Goal: Task Accomplishment & Management: Complete application form

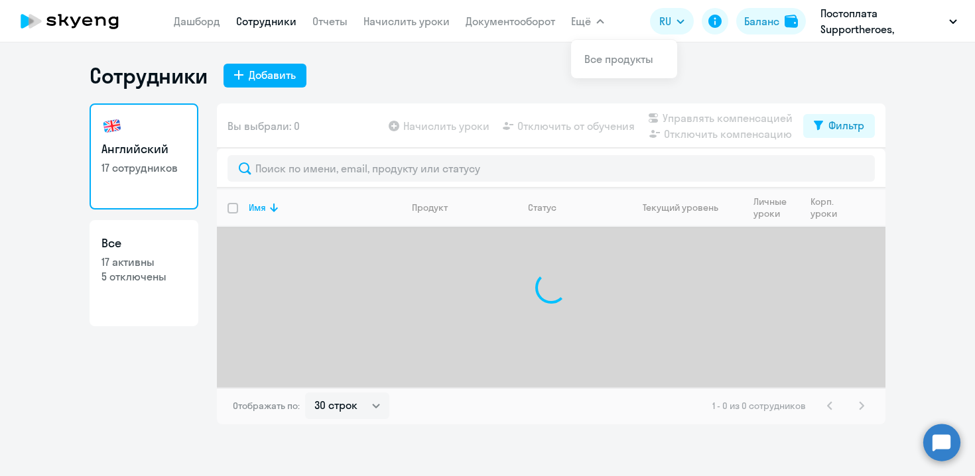
select select "30"
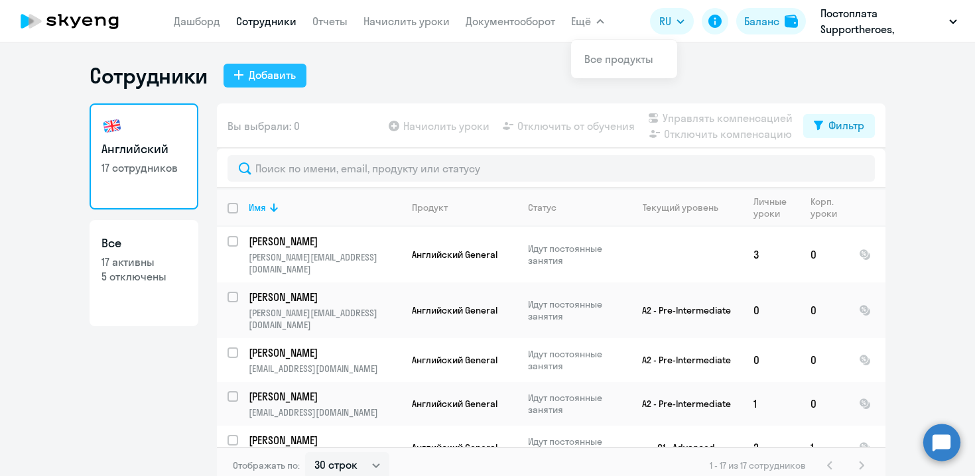
click at [288, 67] on div "Добавить" at bounding box center [272, 75] width 47 height 16
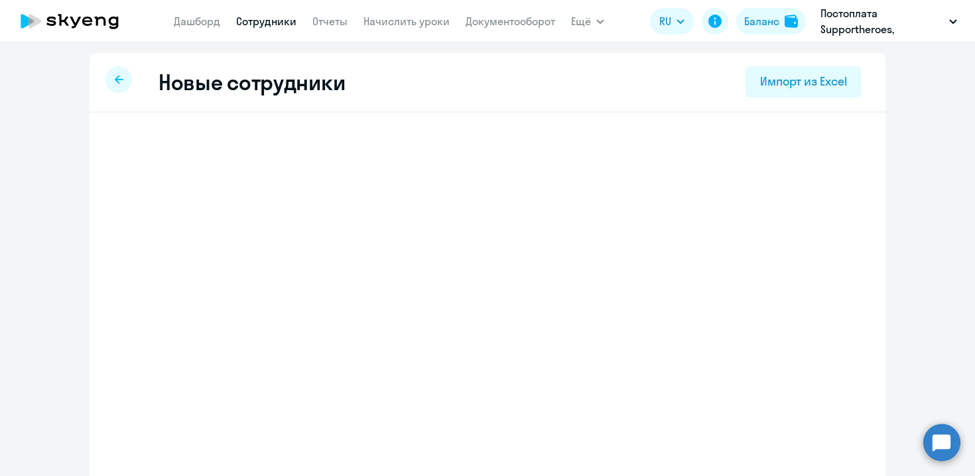
select select "english_adult_not_native_speaker"
select select "3"
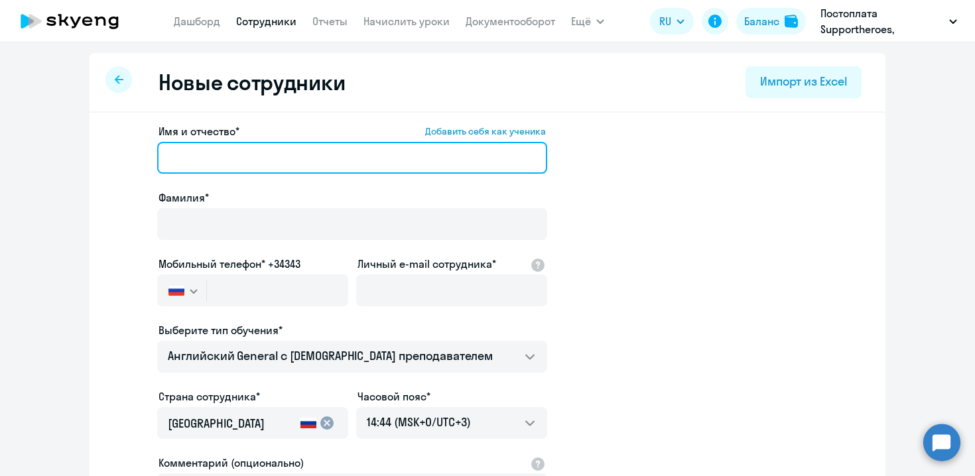
click at [248, 151] on input "Имя и отчество* Добавить себя как ученика" at bounding box center [352, 158] width 390 height 32
paste input "[PERSON_NAME]"
type input "[PERSON_NAME]"
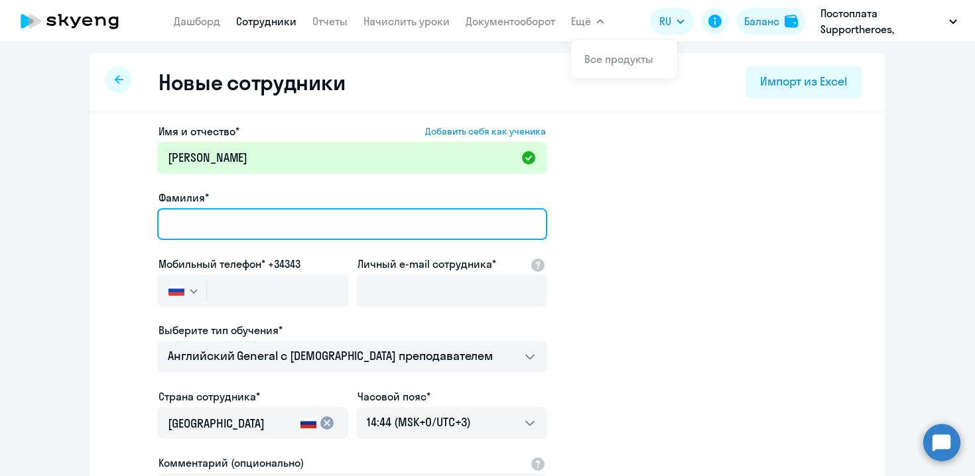
click at [286, 223] on input "Фамилия*" at bounding box center [352, 224] width 390 height 32
paste input "Чекун"
type input "Чекун"
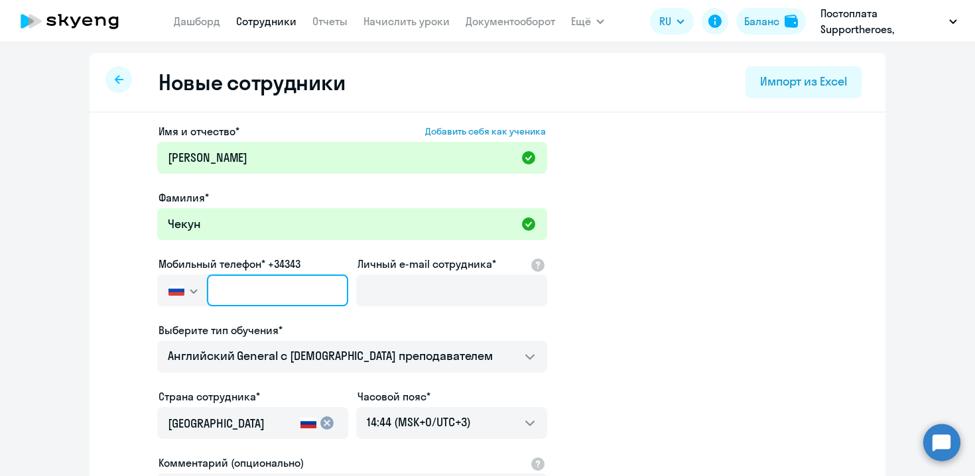
click at [295, 295] on input "text" at bounding box center [277, 291] width 141 height 32
paste input "[PHONE_NUMBER]"
type input "[PHONE_NUMBER]"
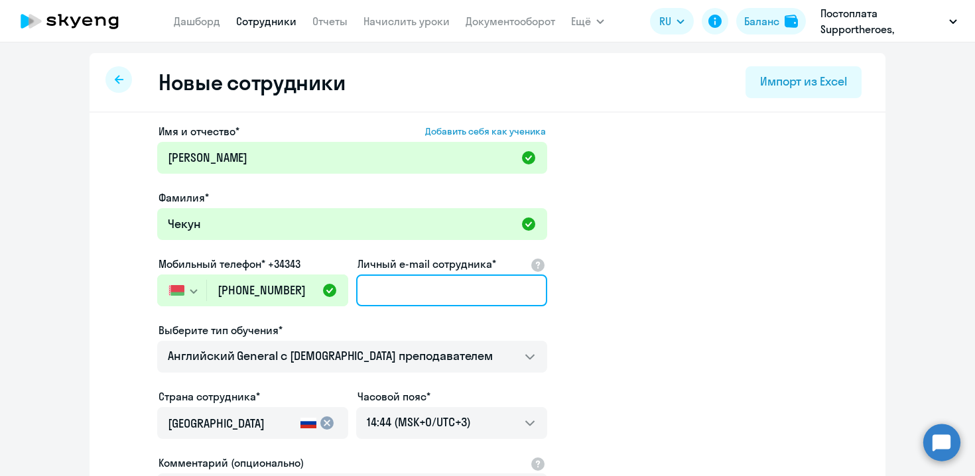
click at [482, 281] on input "Личный e-mail сотрудника*" at bounding box center [451, 291] width 191 height 32
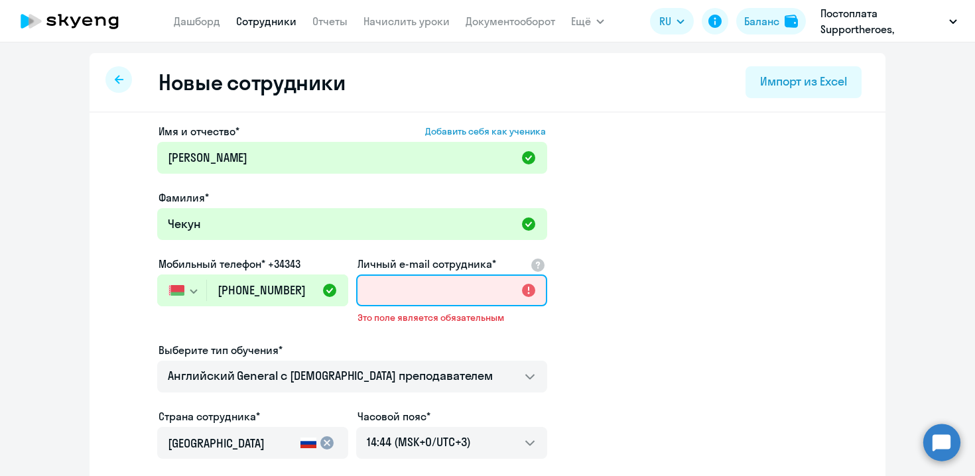
paste input "[EMAIL_ADDRESS][DOMAIN_NAME]"
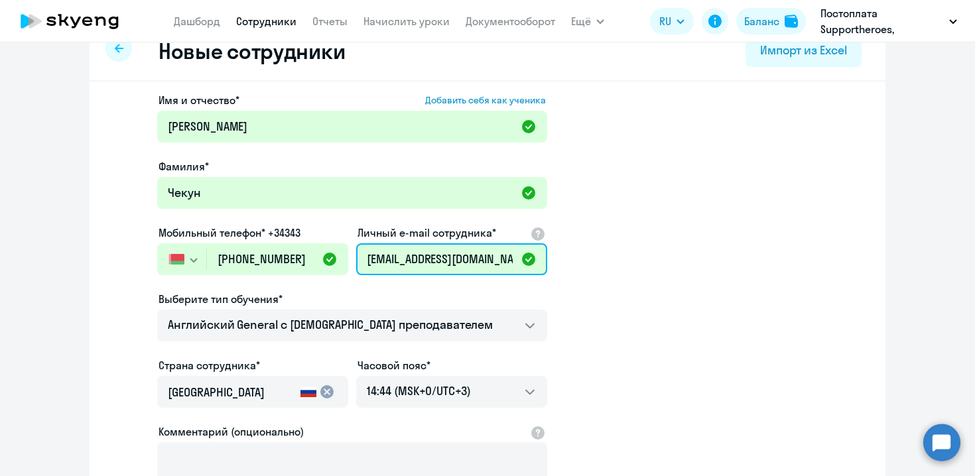
scroll to position [69, 0]
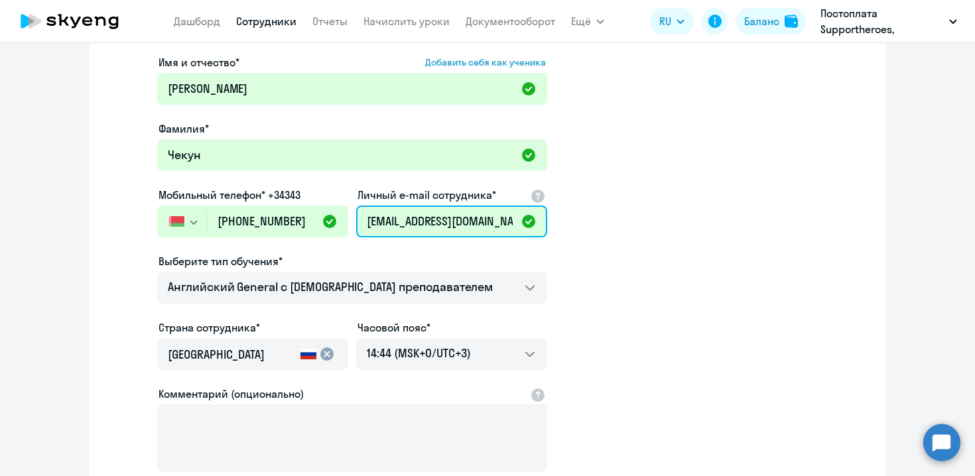
type input "[EMAIL_ADDRESS][DOMAIN_NAME]"
click at [295, 351] on div "cancel" at bounding box center [316, 354] width 42 height 16
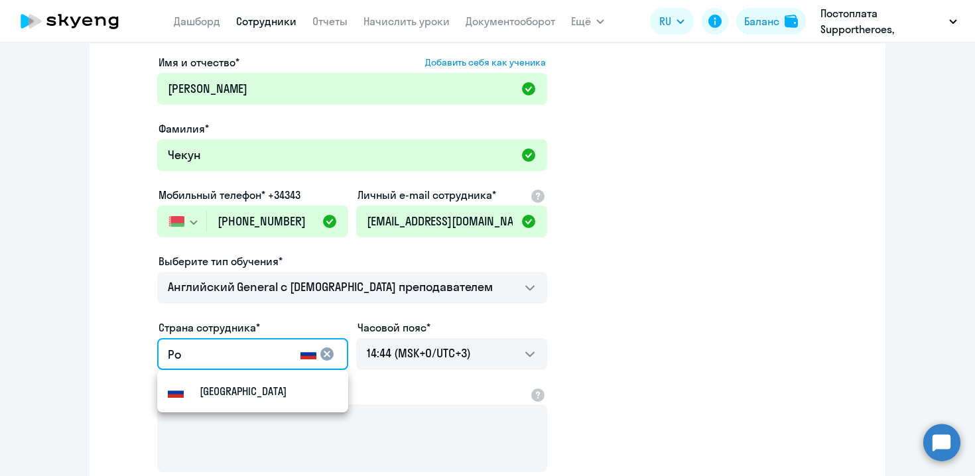
type input "Р"
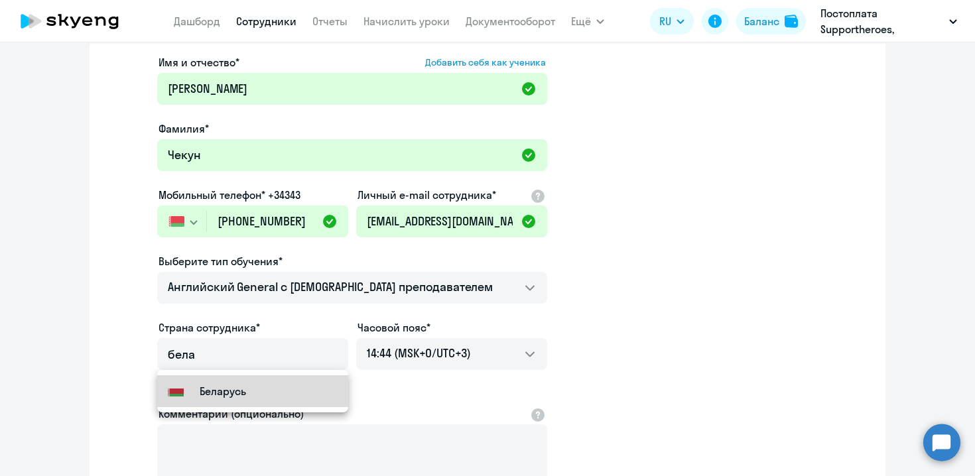
click at [196, 388] on div "Flag of [GEOGRAPHIC_DATA] [GEOGRAPHIC_DATA]" at bounding box center [207, 392] width 78 height 16
type input "Беларусь"
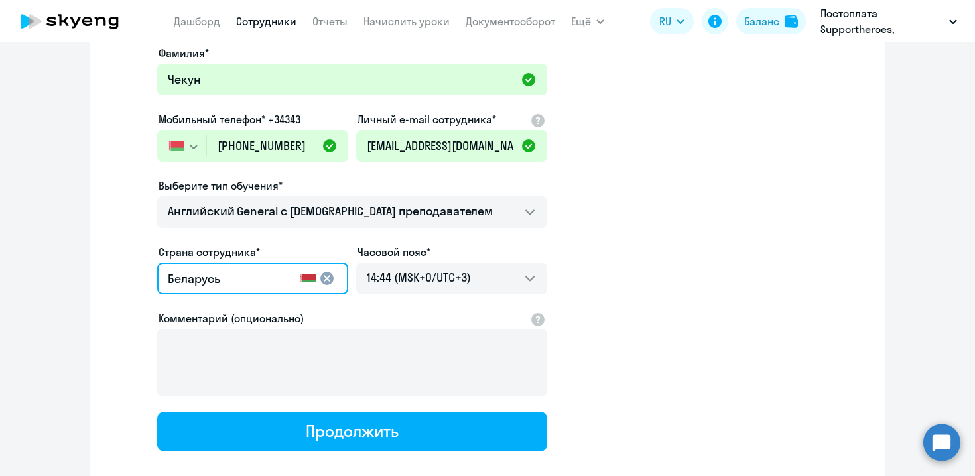
scroll to position [219, 0]
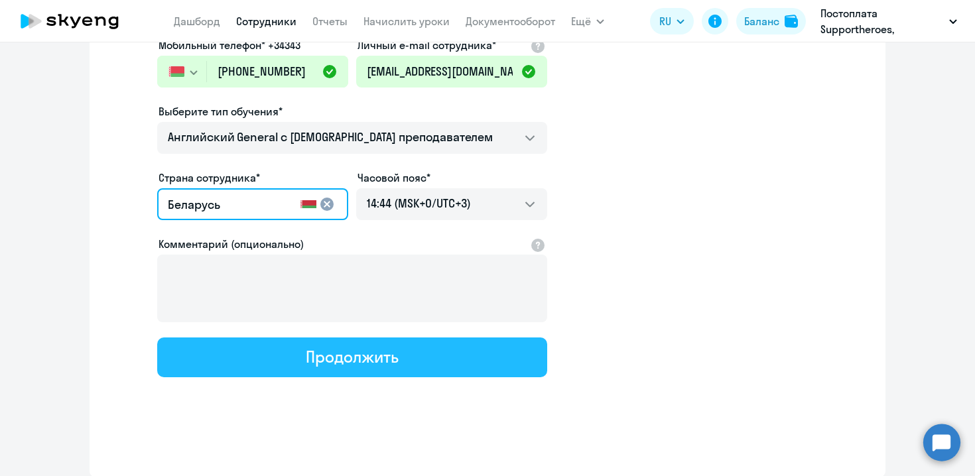
click at [339, 356] on div "Продолжить" at bounding box center [352, 356] width 92 height 21
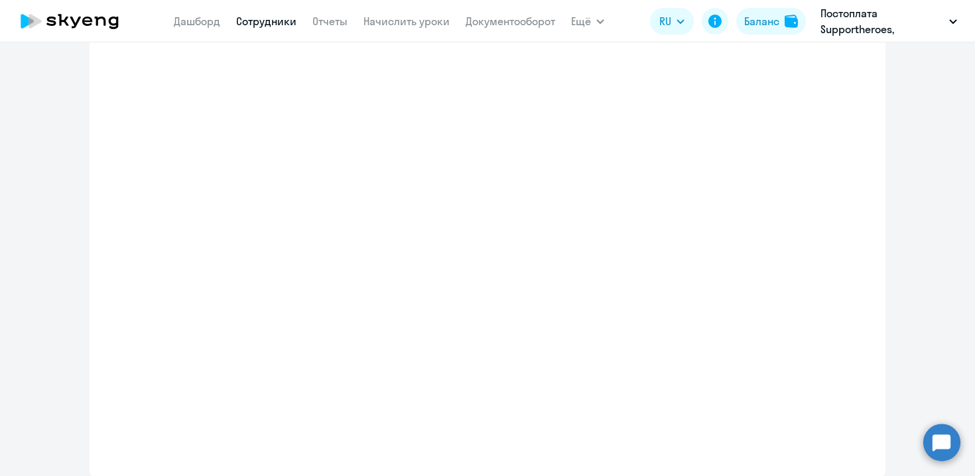
select select "english_adult_not_native_speaker"
select select "3"
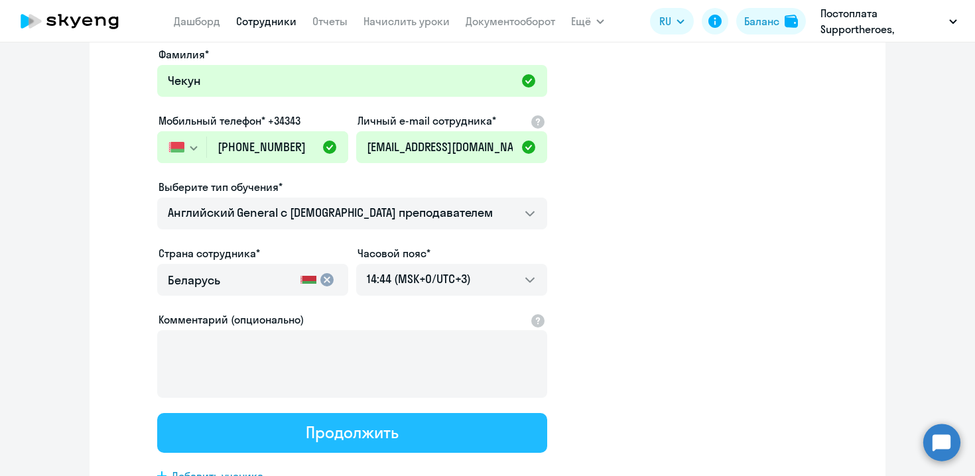
scroll to position [0, 0]
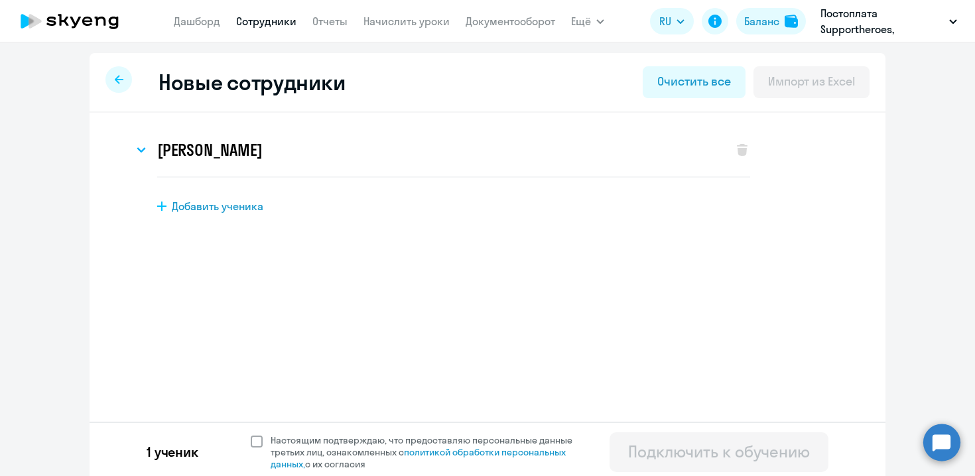
click at [255, 445] on span at bounding box center [257, 442] width 12 height 12
click at [251, 435] on input "Настоящим подтверждаю, что предоставляю персональные данные третьих лиц, ознако…" at bounding box center [250, 434] width 1 height 1
checkbox input "true"
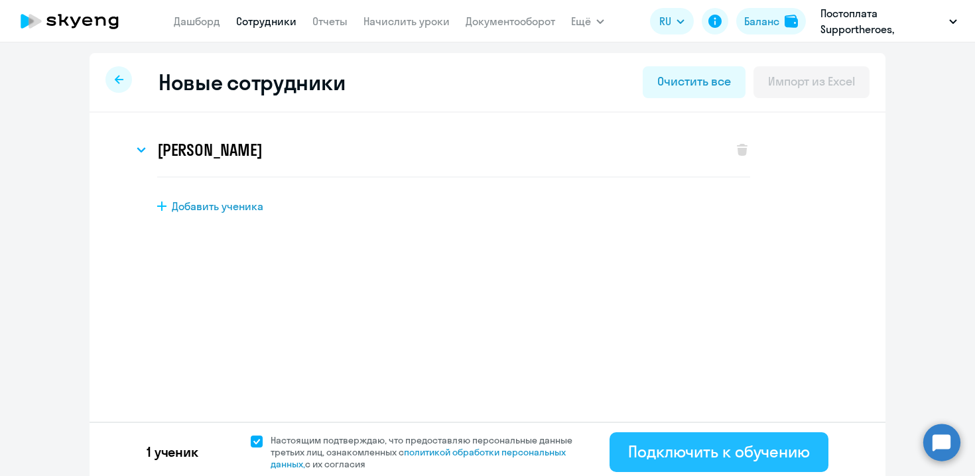
click at [665, 449] on div "Подключить к обучению" at bounding box center [719, 451] width 182 height 21
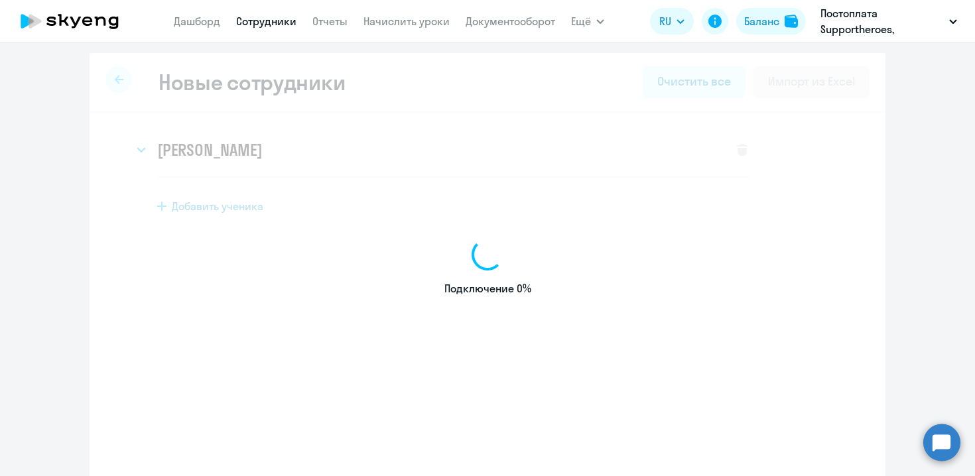
select select "english_adult_not_native_speaker"
select select "3"
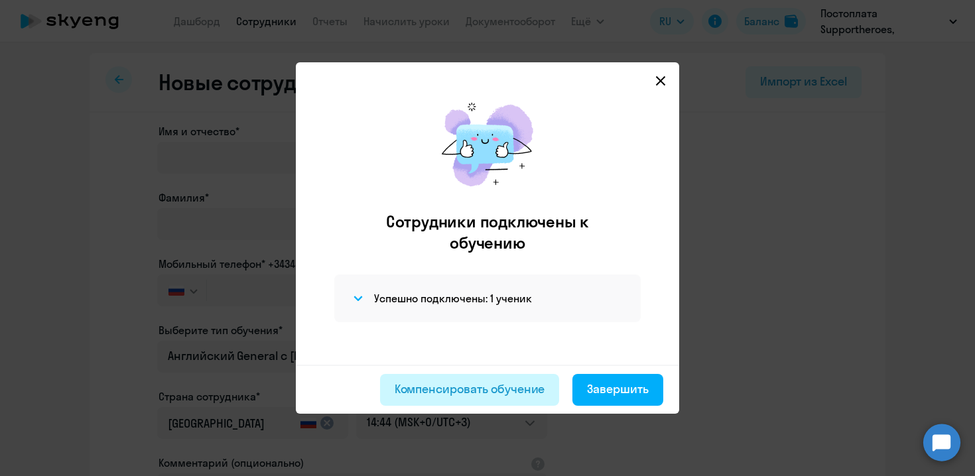
click at [528, 394] on div "Компенсировать обучение" at bounding box center [470, 389] width 151 height 17
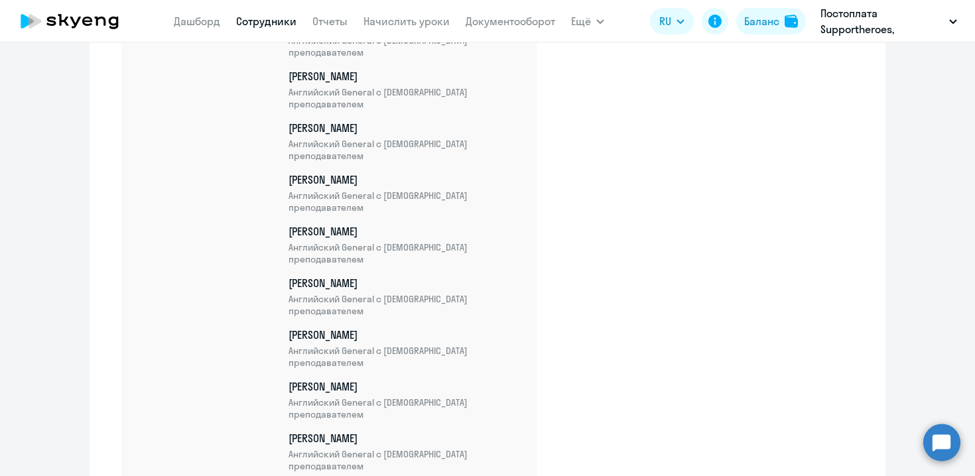
scroll to position [963, 0]
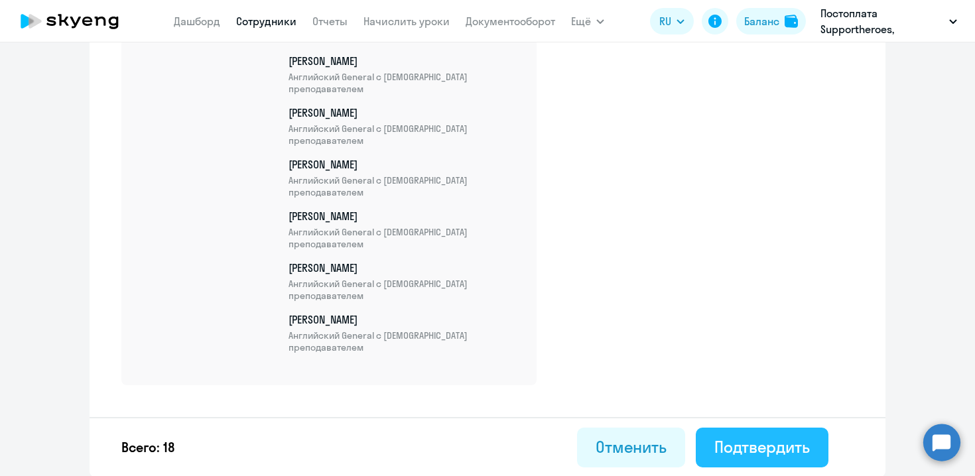
click at [737, 441] on div "Подтвердить" at bounding box center [763, 447] width 96 height 21
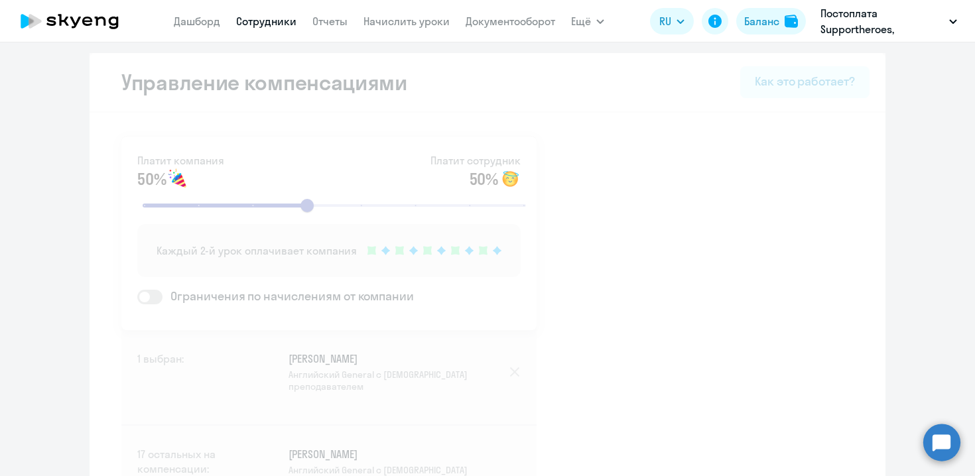
select select "30"
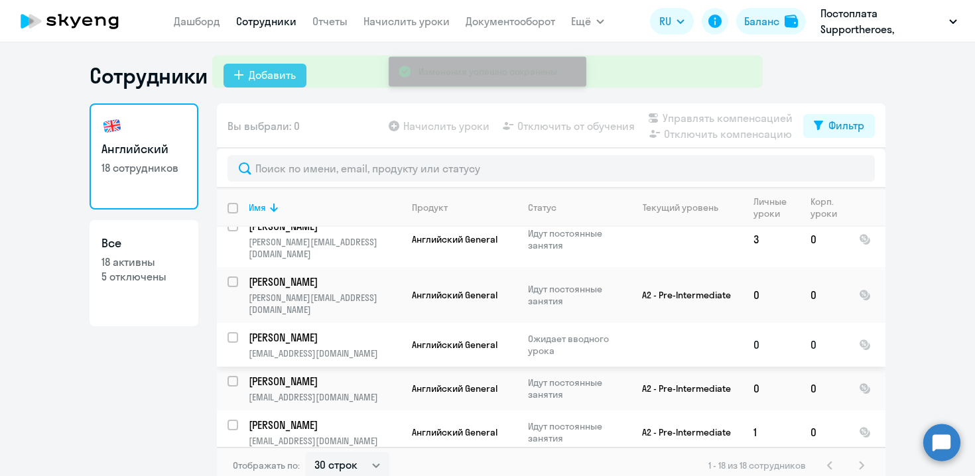
scroll to position [31, 0]
